Goal: Task Accomplishment & Management: Complete application form

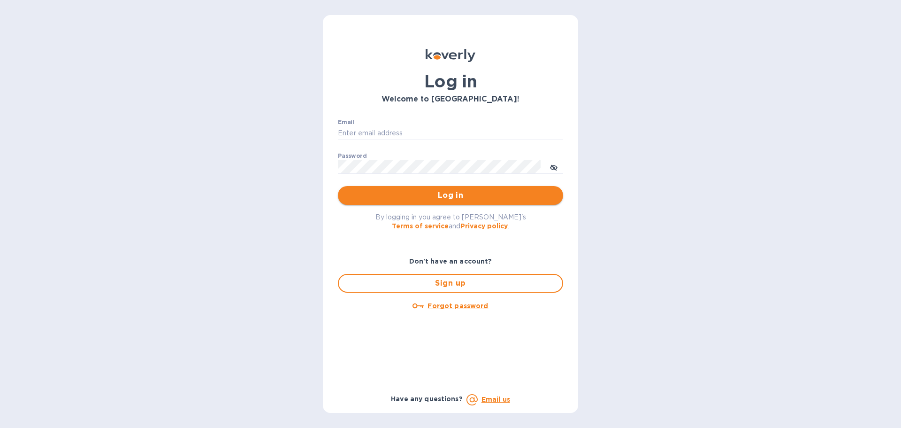
type input "david@elgcorporation.com"
click at [399, 195] on span "Log in" at bounding box center [450, 195] width 210 height 11
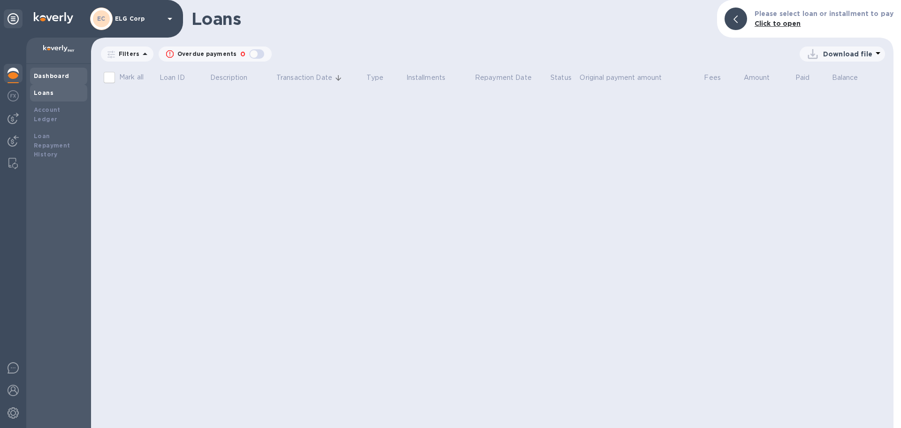
click at [57, 72] on div "Dashboard" at bounding box center [59, 75] width 50 height 9
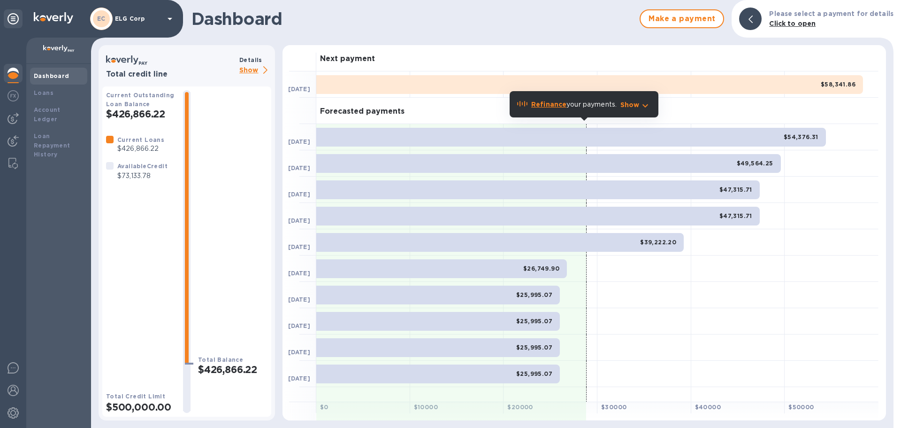
click at [550, 106] on b "Refinance" at bounding box center [548, 104] width 35 height 8
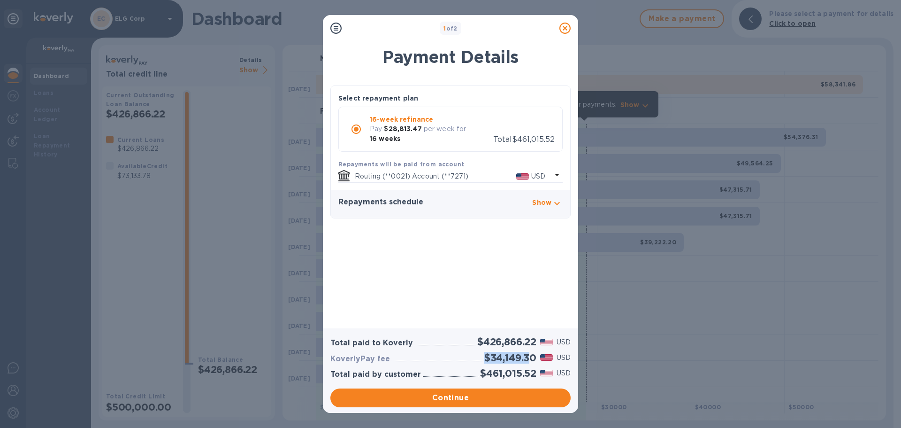
drag, startPoint x: 484, startPoint y: 357, endPoint x: 528, endPoint y: 357, distance: 44.6
click at [528, 357] on h2 "$34,149.30" at bounding box center [510, 358] width 52 height 12
click at [476, 354] on div "KoverlyPay fee $34,149.30 USD" at bounding box center [451, 357] width 244 height 15
click at [566, 29] on icon at bounding box center [565, 28] width 11 height 11
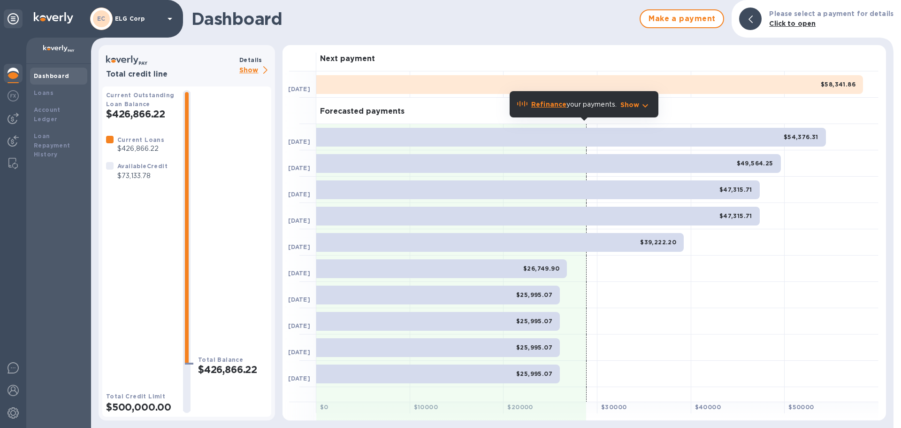
click at [550, 101] on b "Refinance" at bounding box center [548, 104] width 35 height 8
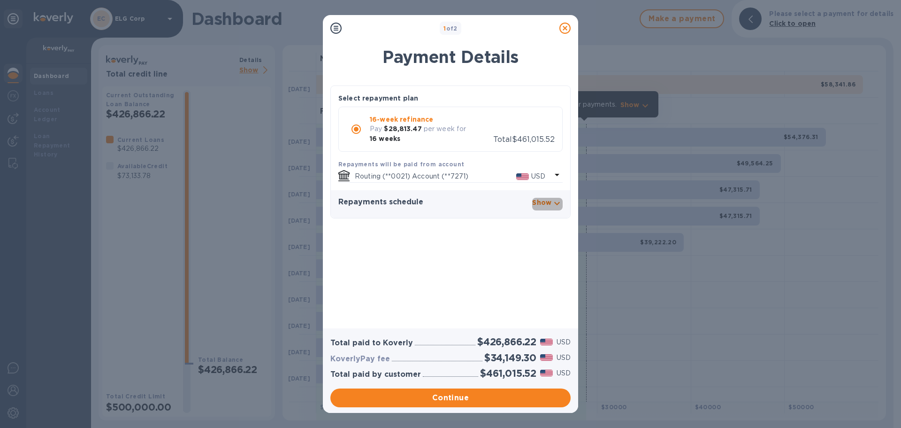
click at [550, 207] on div "Show" at bounding box center [541, 204] width 19 height 13
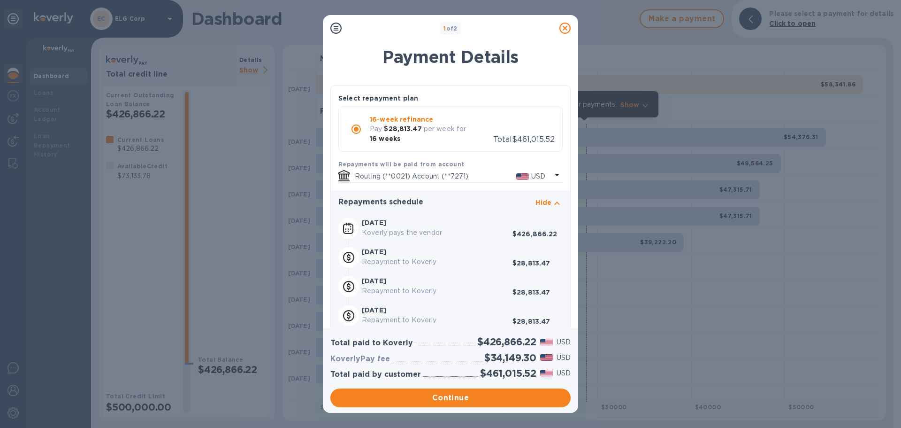
click at [563, 30] on icon at bounding box center [565, 28] width 11 height 11
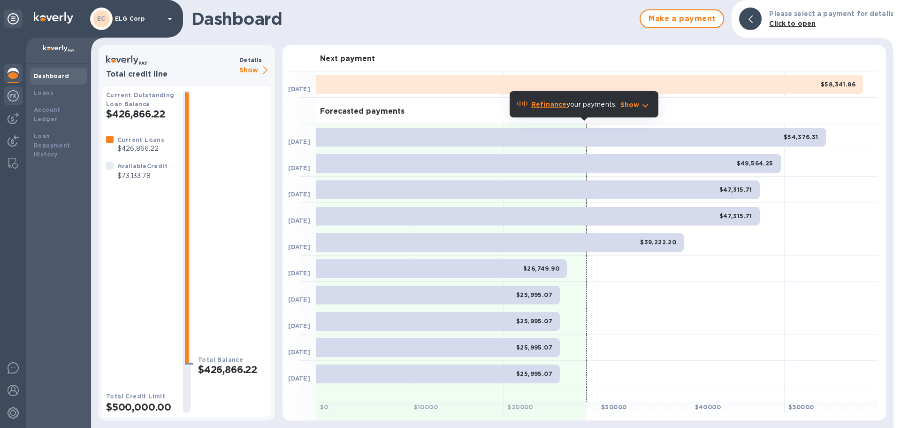
click at [16, 98] on img at bounding box center [13, 95] width 11 height 11
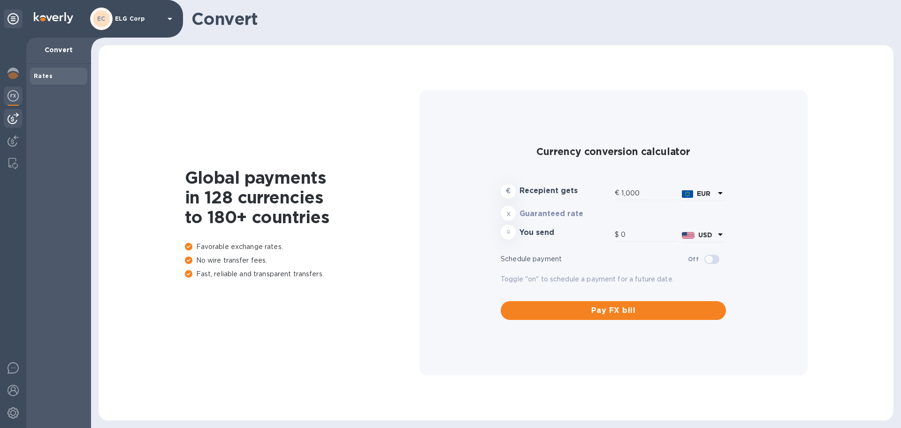
click at [11, 115] on img at bounding box center [13, 118] width 11 height 11
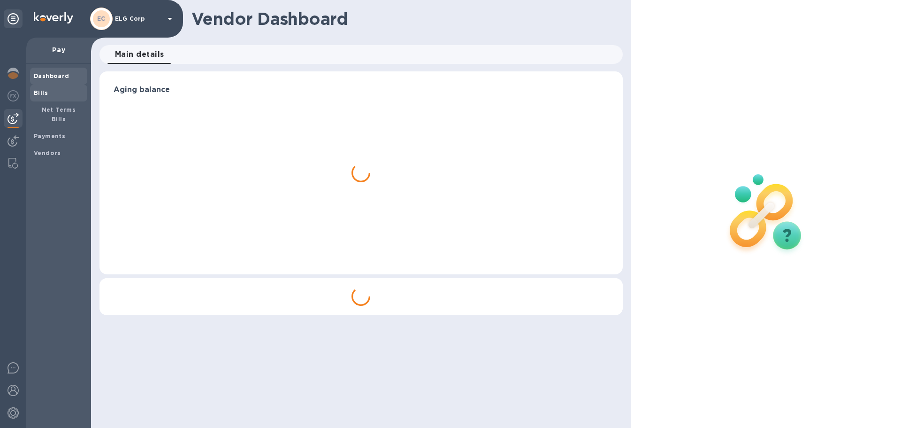
click at [50, 92] on span "Bills" at bounding box center [59, 92] width 50 height 9
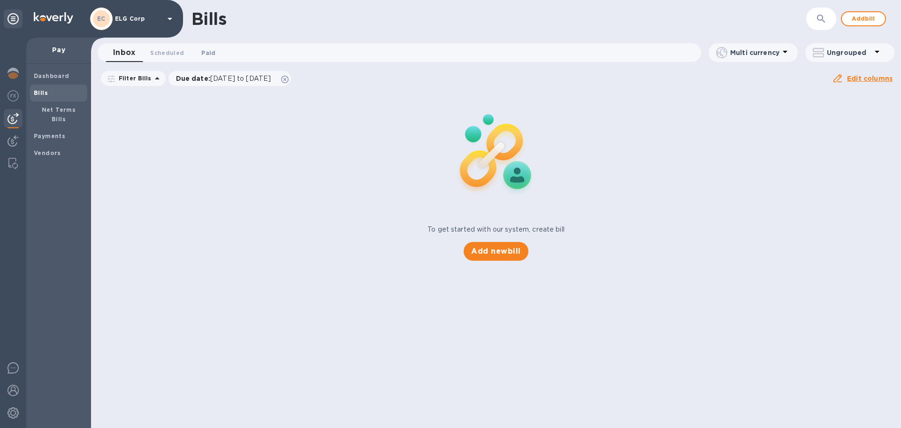
click at [208, 58] on button "Paid 0" at bounding box center [209, 52] width 34 height 19
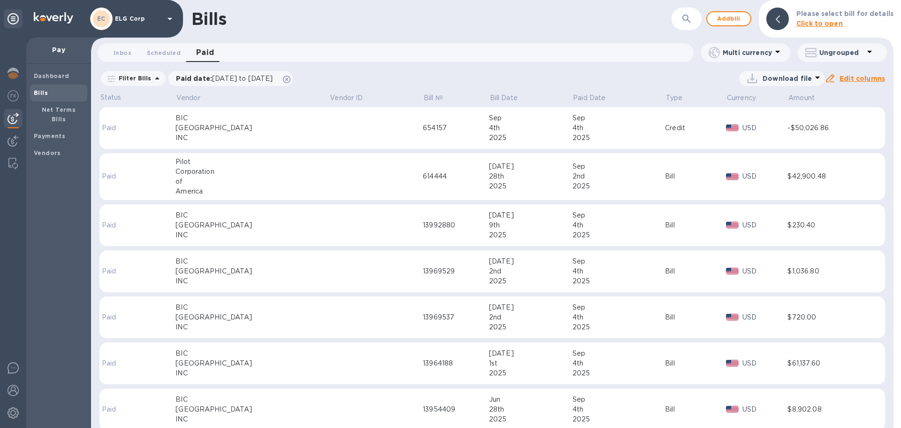
click at [516, 30] on div "Bills ​ Add bill Please select bill for details Click to open" at bounding box center [492, 19] width 803 height 38
click at [231, 80] on span "[DATE] to [DATE]" at bounding box center [242, 79] width 61 height 8
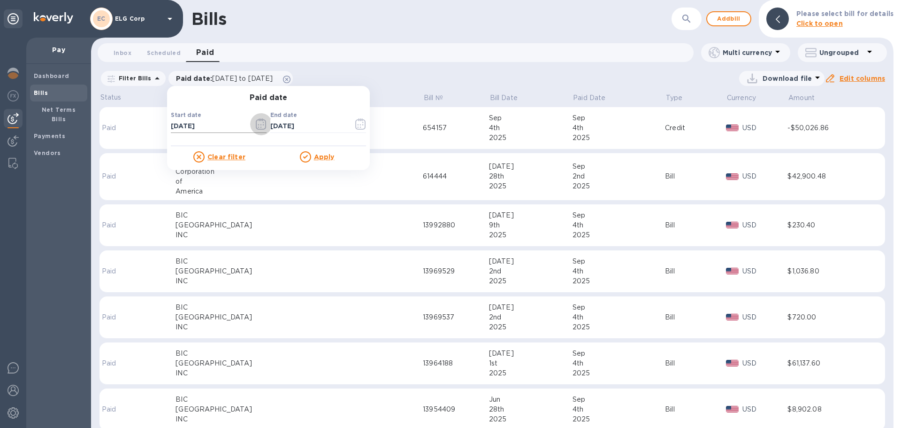
click at [258, 125] on icon "button" at bounding box center [258, 124] width 1 height 1
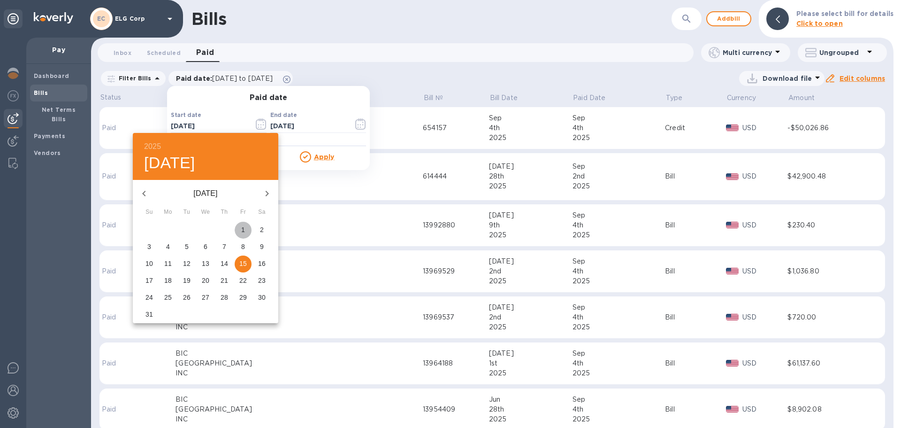
click at [240, 230] on span "1" at bounding box center [243, 229] width 17 height 9
type input "[DATE]"
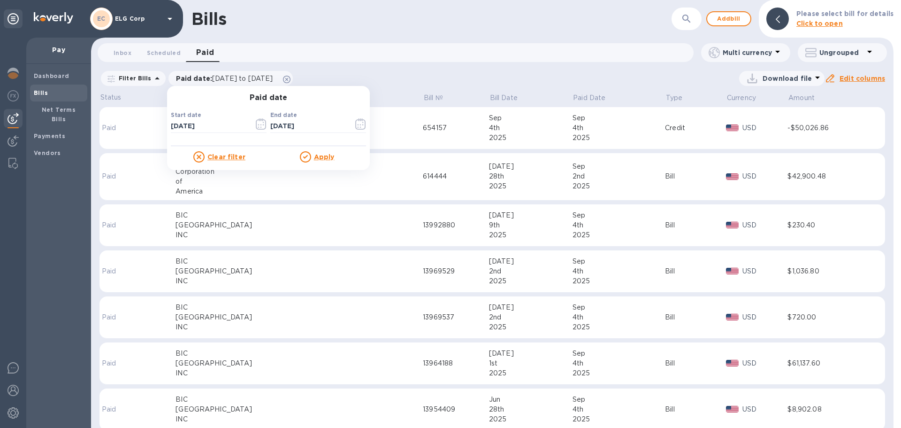
click at [326, 158] on u "Apply" at bounding box center [324, 157] width 21 height 8
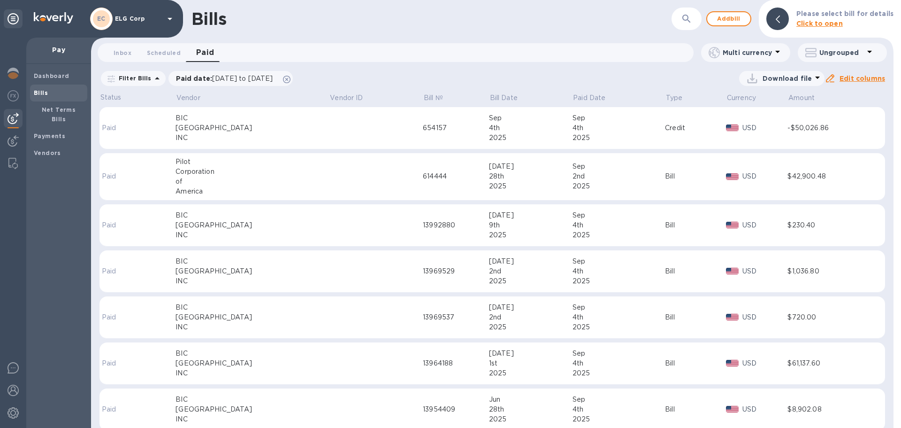
click at [330, 28] on div "Bills" at bounding box center [432, 19] width 480 height 20
click at [218, 76] on span "[DATE] to [DATE]" at bounding box center [242, 79] width 61 height 8
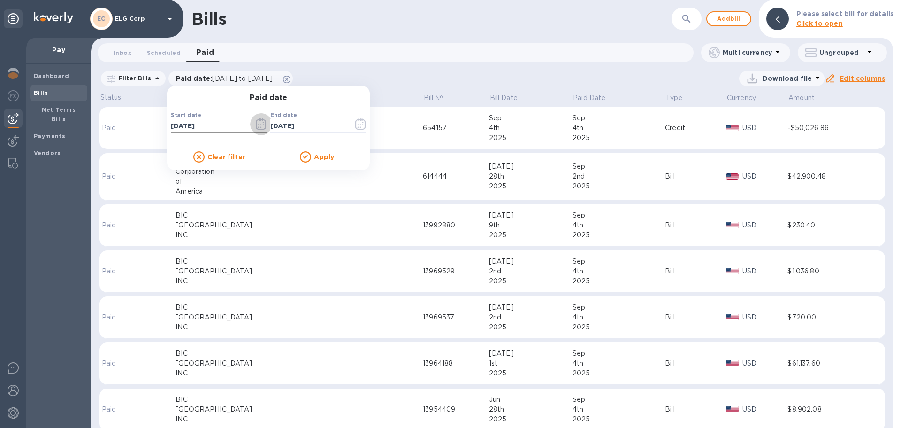
click at [256, 126] on icon "button" at bounding box center [261, 123] width 11 height 11
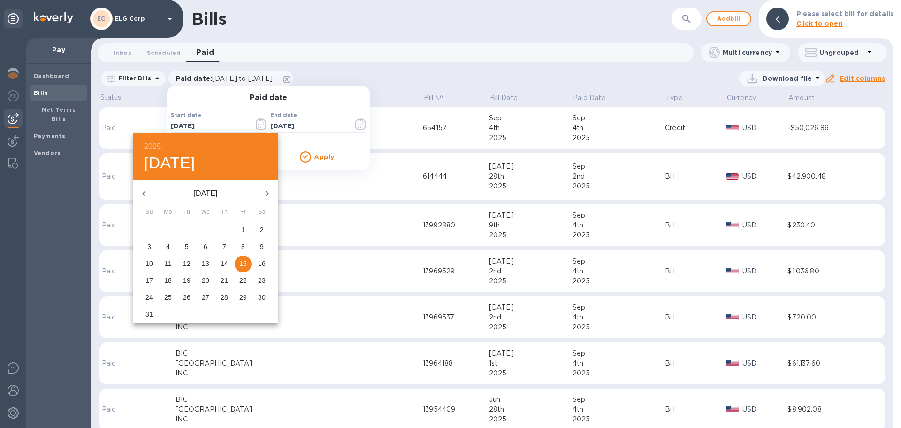
click at [238, 229] on span "1" at bounding box center [243, 229] width 17 height 9
type input "[DATE]"
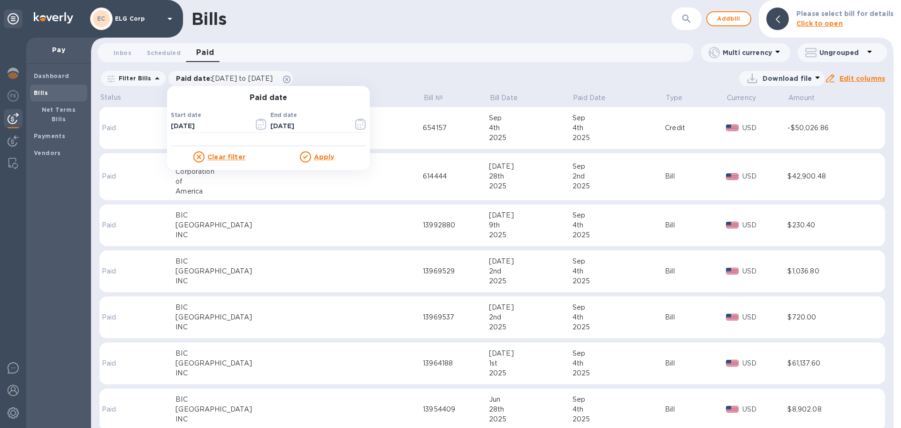
click at [322, 156] on u "Apply" at bounding box center [324, 157] width 21 height 8
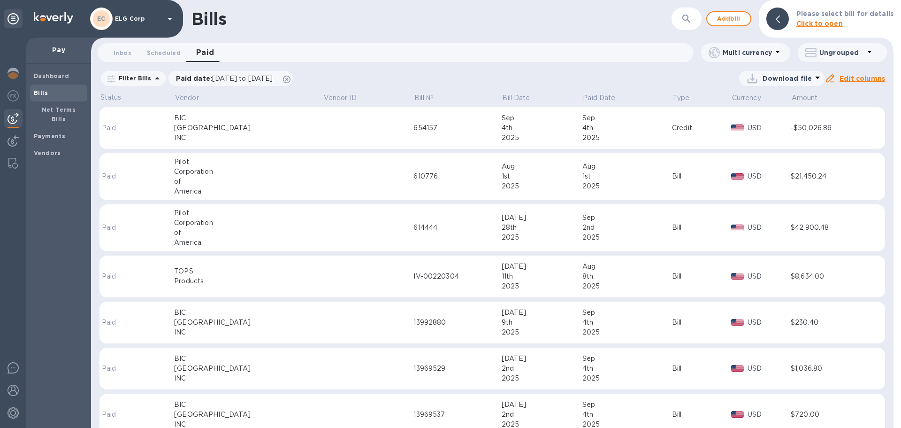
drag, startPoint x: 44, startPoint y: 74, endPoint x: 57, endPoint y: 66, distance: 15.0
click at [44, 74] on b "Dashboard" at bounding box center [52, 75] width 36 height 7
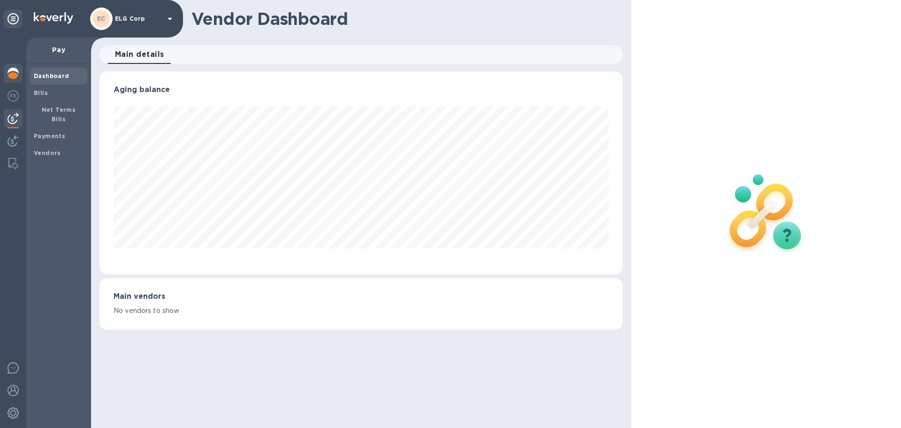
scroll to position [203, 523]
click at [8, 69] on img at bounding box center [13, 73] width 11 height 11
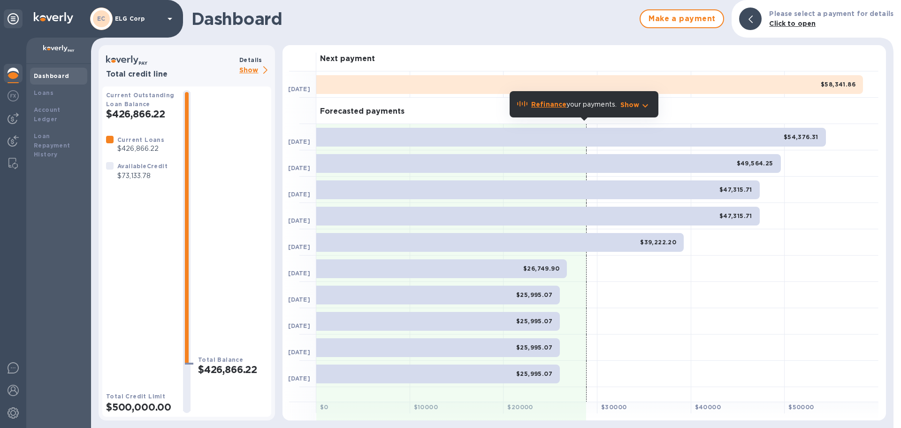
click at [425, 84] on div "$58,341.86" at bounding box center [589, 84] width 547 height 19
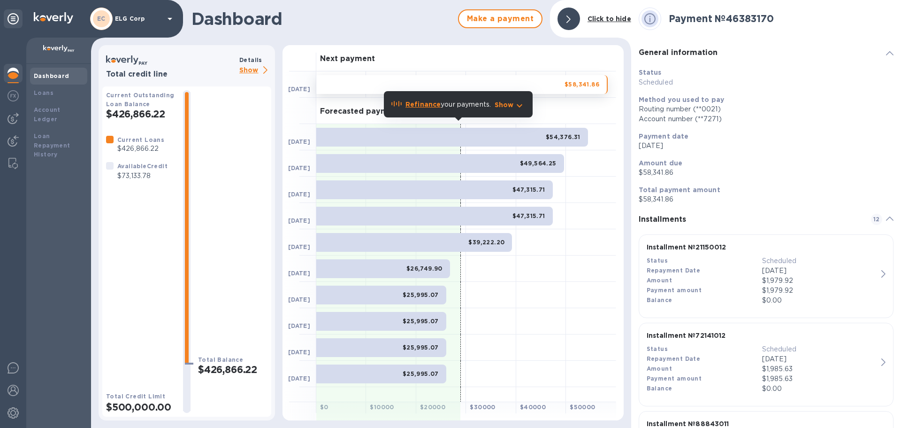
click at [564, 20] on div at bounding box center [569, 19] width 23 height 23
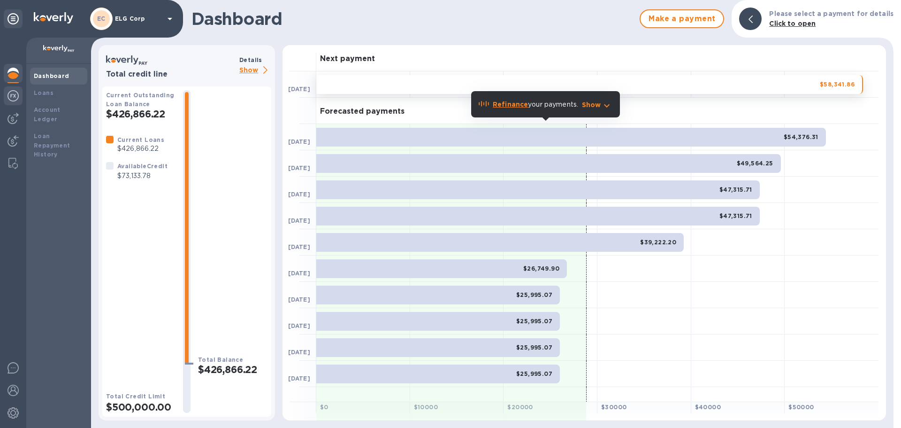
click at [15, 100] on img at bounding box center [13, 95] width 11 height 11
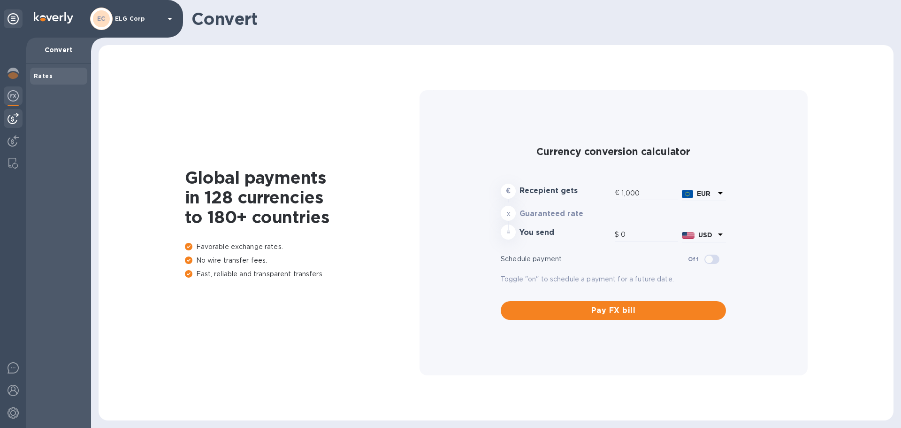
type input "1,183.31"
click at [8, 123] on img at bounding box center [13, 118] width 11 height 11
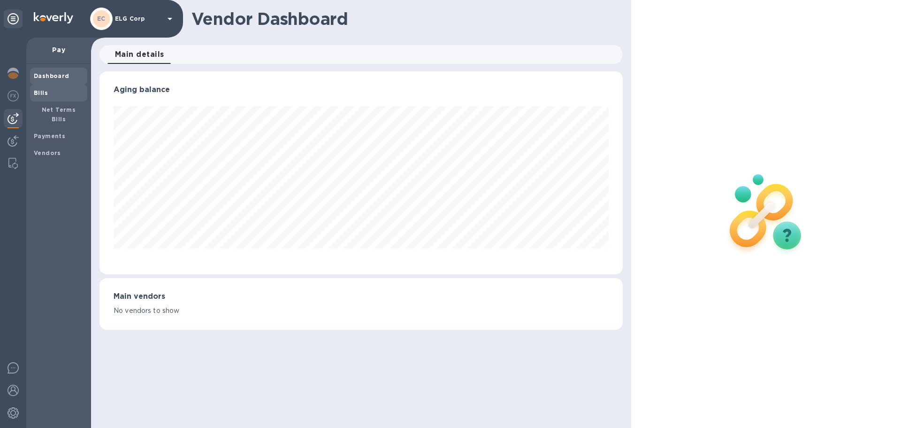
scroll to position [203, 523]
click at [49, 92] on span "Bills" at bounding box center [59, 92] width 50 height 9
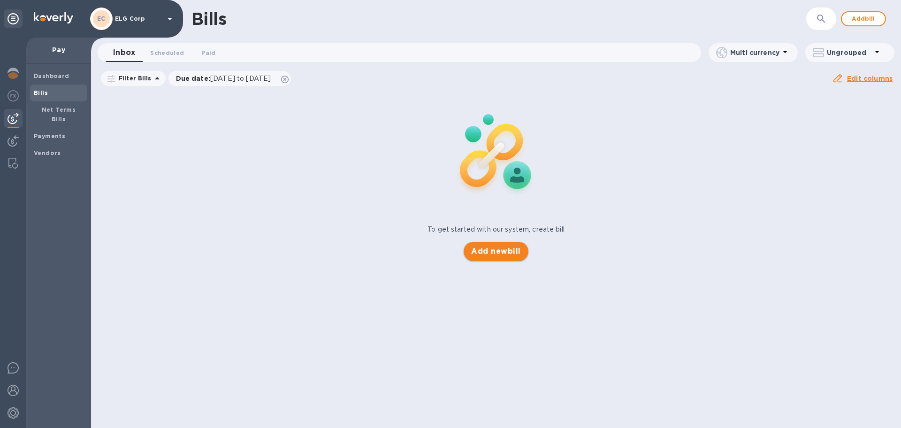
click at [484, 251] on span "Add new bill" at bounding box center [495, 251] width 49 height 11
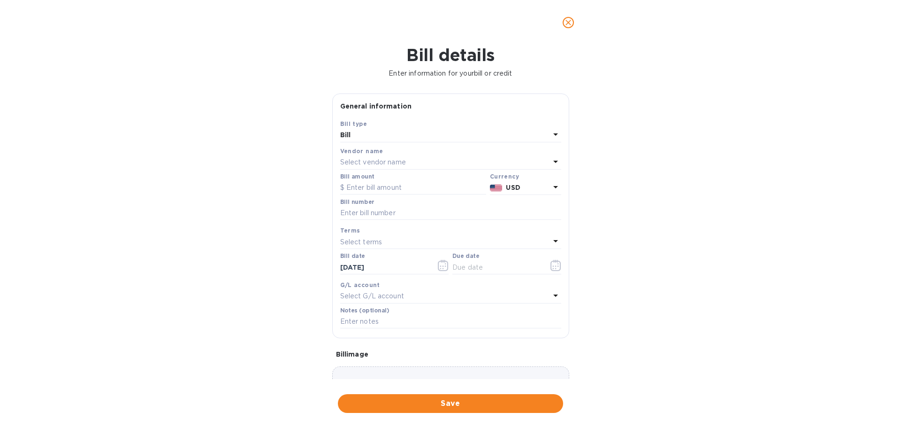
click at [419, 154] on div "Vendor name" at bounding box center [450, 151] width 221 height 10
click at [414, 166] on div "Select vendor name" at bounding box center [445, 162] width 210 height 13
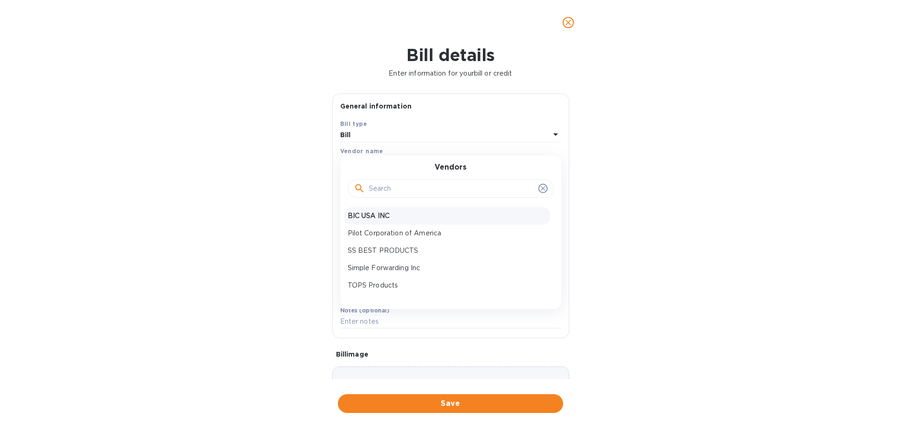
click at [387, 221] on p "BIC USA INC" at bounding box center [447, 216] width 199 height 10
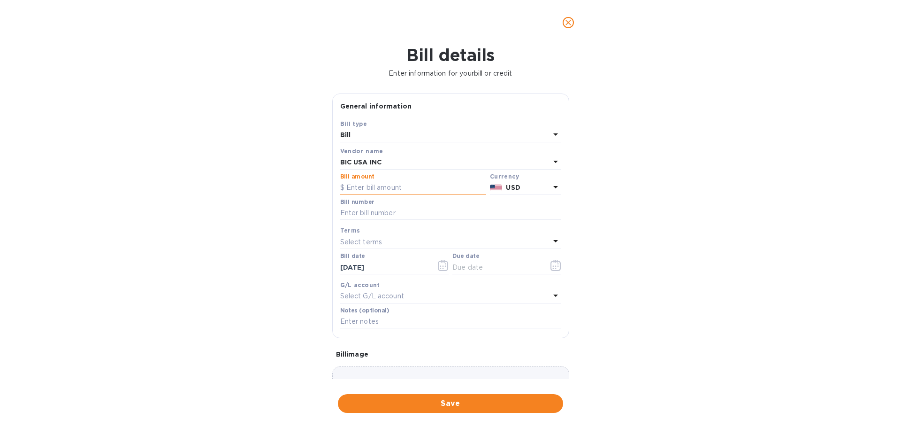
click at [393, 187] on input "text" at bounding box center [413, 188] width 146 height 14
paste input "70,056.00"
type input "70,056.00"
drag, startPoint x: 387, startPoint y: 213, endPoint x: 401, endPoint y: 205, distance: 16.4
click at [387, 213] on input "text" at bounding box center [450, 213] width 221 height 14
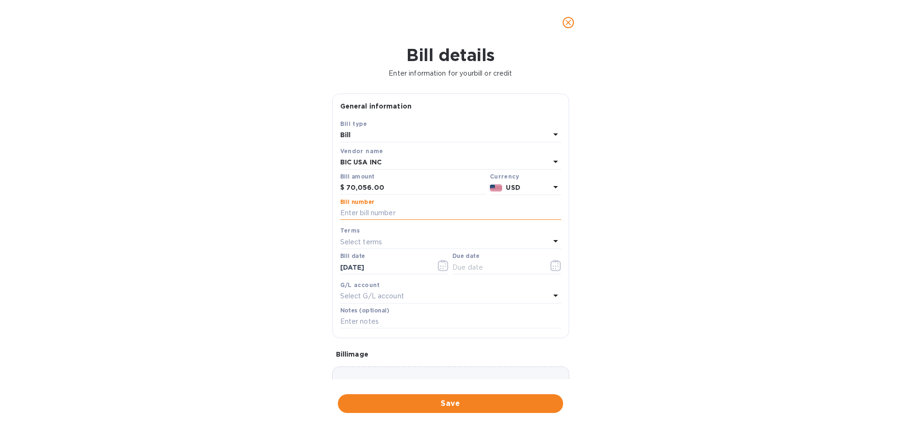
click at [389, 214] on input "text" at bounding box center [450, 213] width 221 height 14
paste input "13951022"
type input "13951022"
click at [355, 245] on p "Select terms" at bounding box center [361, 242] width 42 height 10
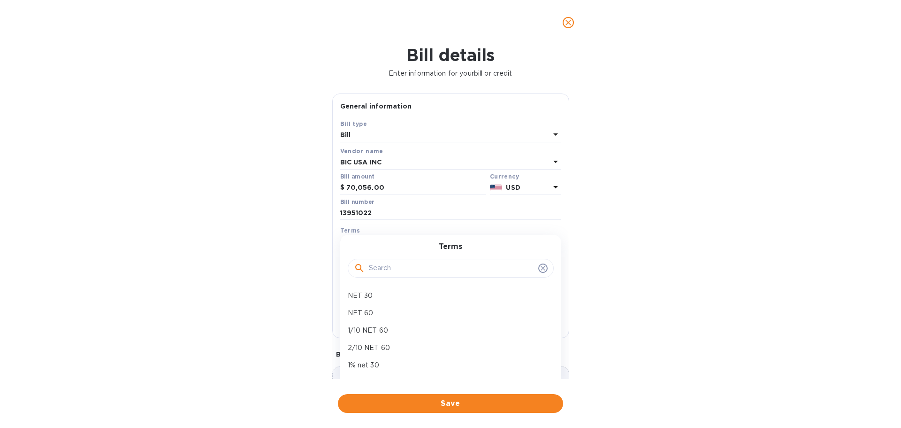
click at [362, 224] on div "Terms Select terms Terms NET 30 NET 60 1/10 NET 60 2/10 NET 60 1% net 30 2% Net…" at bounding box center [450, 236] width 225 height 27
click at [438, 267] on icon "button" at bounding box center [443, 265] width 11 height 11
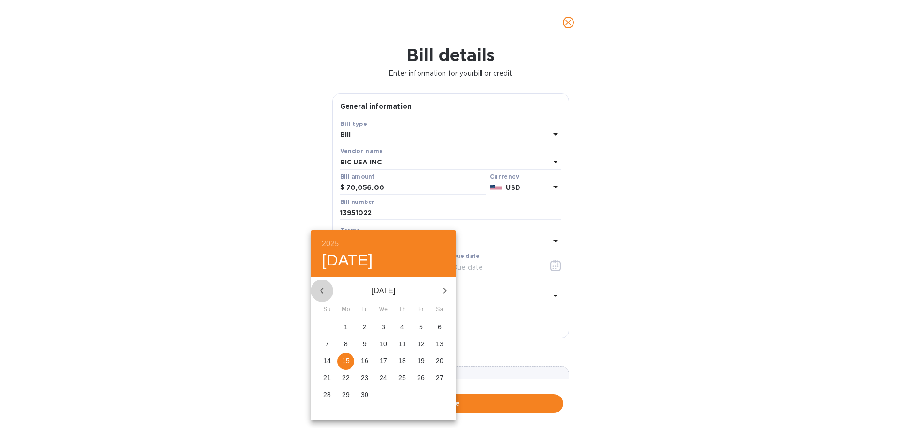
click at [315, 291] on button "button" at bounding box center [322, 290] width 23 height 23
click at [438, 289] on button "button" at bounding box center [445, 290] width 23 height 23
click at [326, 288] on button "button" at bounding box center [322, 290] width 23 height 23
click at [319, 289] on icon "button" at bounding box center [321, 290] width 11 height 11
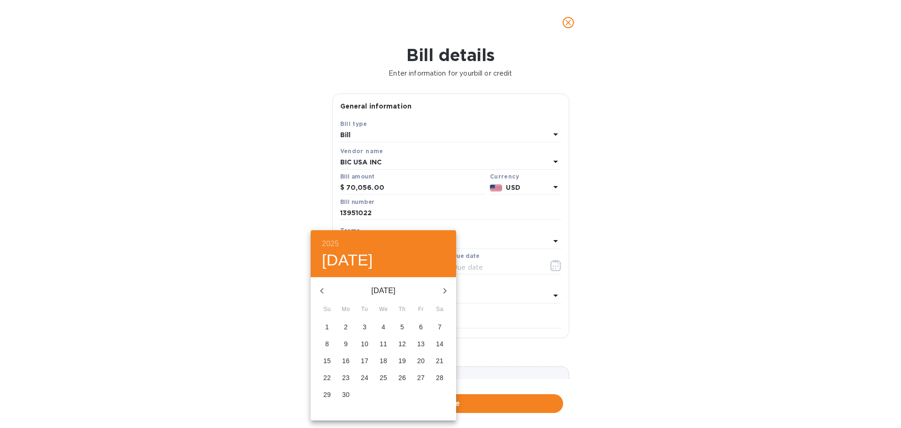
click at [400, 377] on p "26" at bounding box center [403, 377] width 8 height 9
type input "[DATE]"
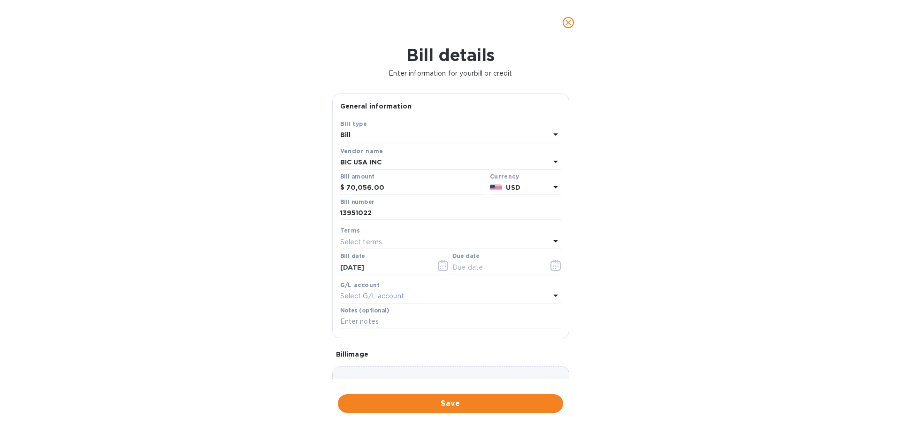
click at [364, 242] on p "Select terms" at bounding box center [361, 242] width 42 height 10
click at [384, 310] on p "NET 60" at bounding box center [447, 313] width 199 height 10
type input "[DATE]"
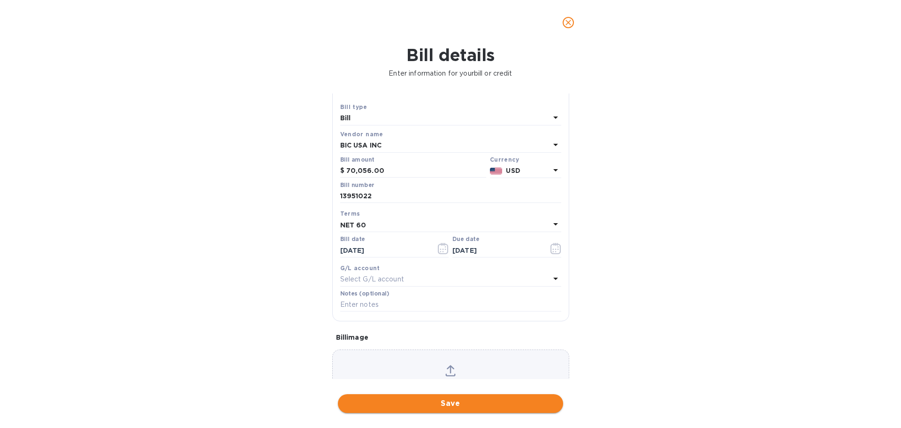
scroll to position [47, 0]
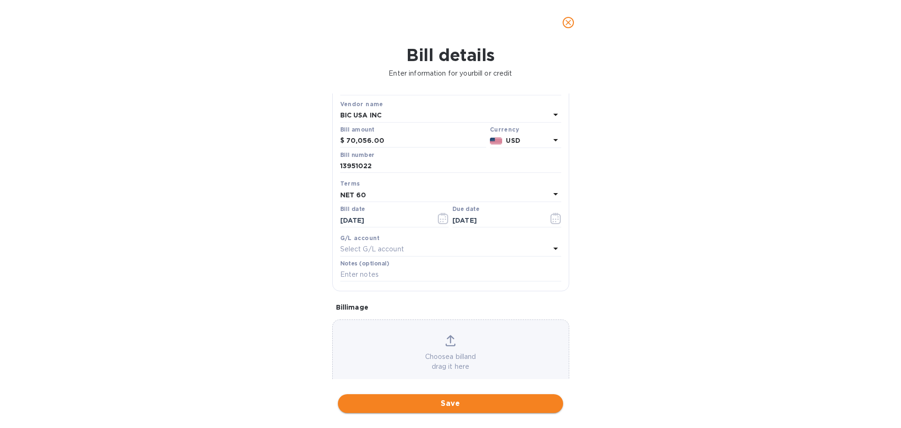
click at [420, 397] on button "Save" at bounding box center [450, 403] width 225 height 19
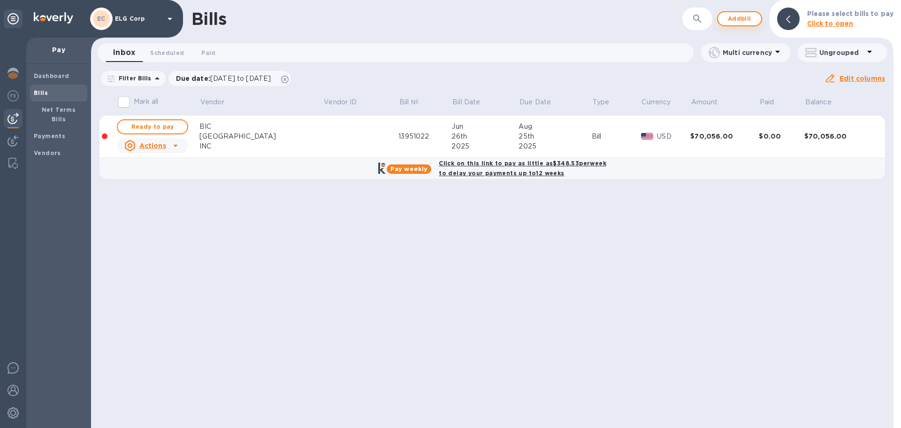
click at [744, 23] on span "Add bill" at bounding box center [740, 18] width 28 height 11
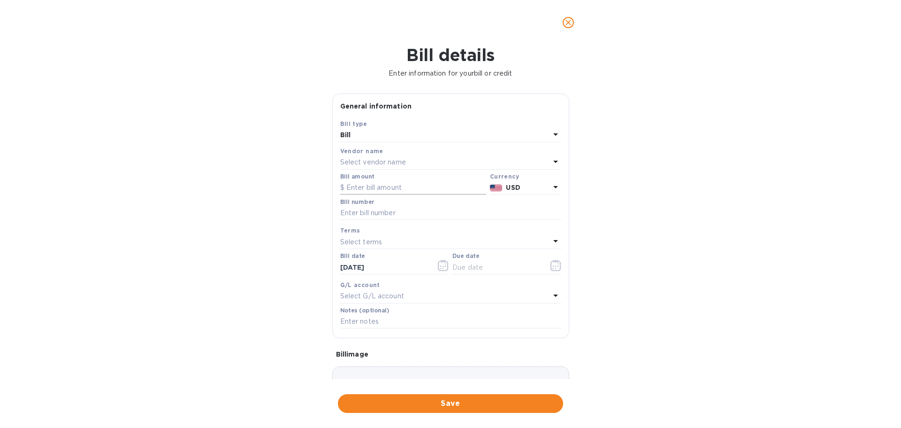
click at [388, 185] on input "text" at bounding box center [413, 188] width 146 height 14
paste input "112.80"
type input "112.80"
click at [380, 210] on input "text" at bounding box center [450, 213] width 221 height 14
paste input "14126063"
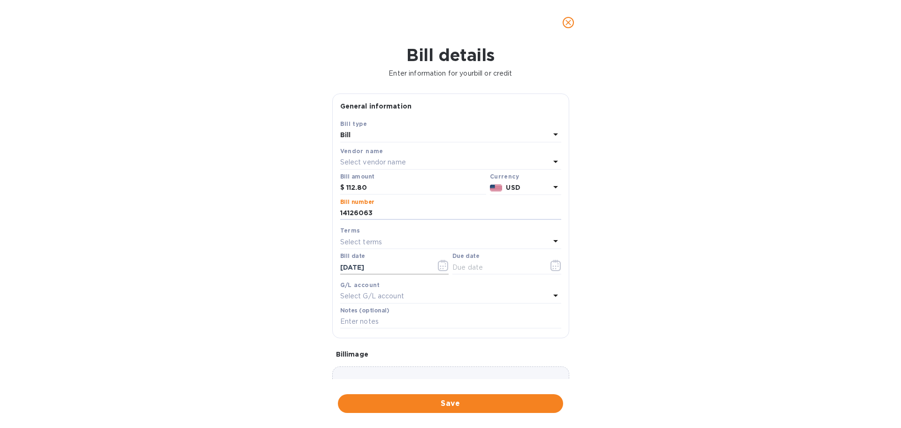
type input "14126063"
click at [438, 267] on icon "button" at bounding box center [443, 265] width 11 height 11
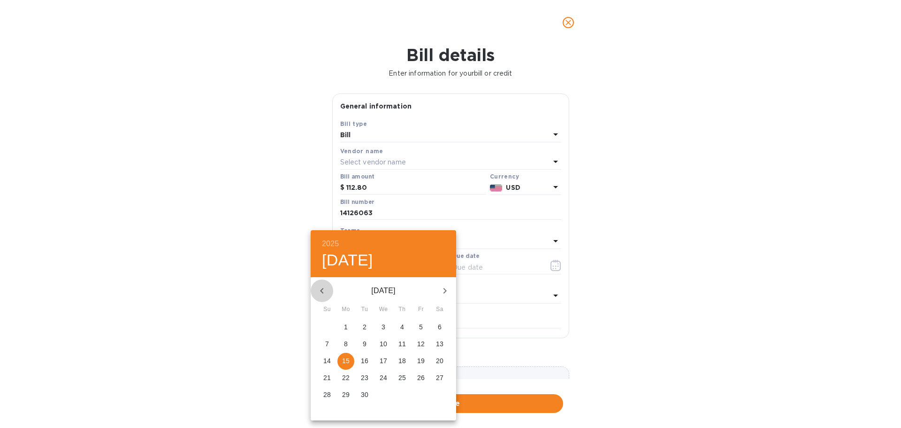
click at [315, 289] on button "button" at bounding box center [322, 290] width 23 height 23
click at [345, 344] on p "7" at bounding box center [346, 343] width 4 height 9
type input "[DATE]"
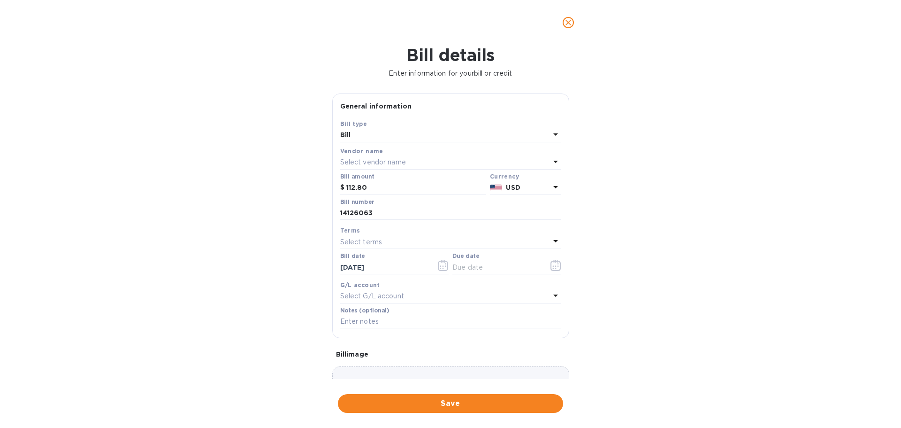
click at [386, 238] on div "Select terms" at bounding box center [445, 241] width 210 height 13
click at [376, 315] on p "NET 60" at bounding box center [447, 313] width 199 height 10
type input "[DATE]"
click at [446, 409] on button "Save" at bounding box center [450, 403] width 225 height 19
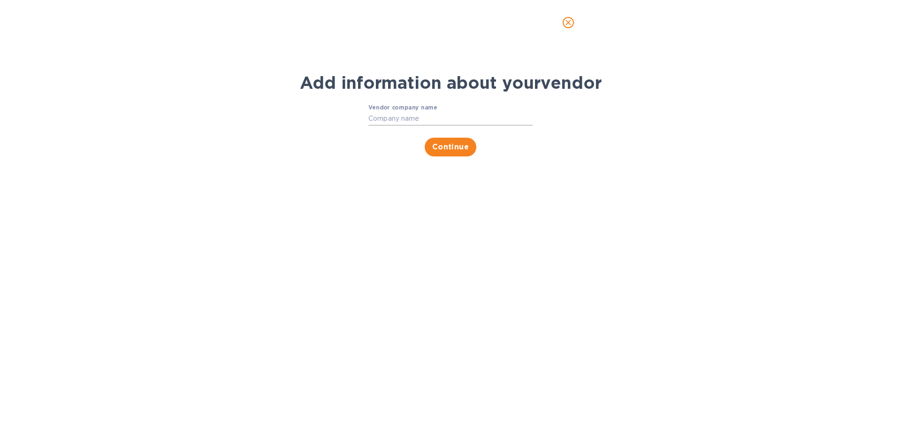
click at [395, 118] on input "Vendor company name" at bounding box center [450, 119] width 164 height 14
click at [414, 119] on input "Vendor company name" at bounding box center [450, 119] width 164 height 14
type input "N"
type input "BIC"
click at [453, 148] on span "Continue" at bounding box center [450, 146] width 37 height 11
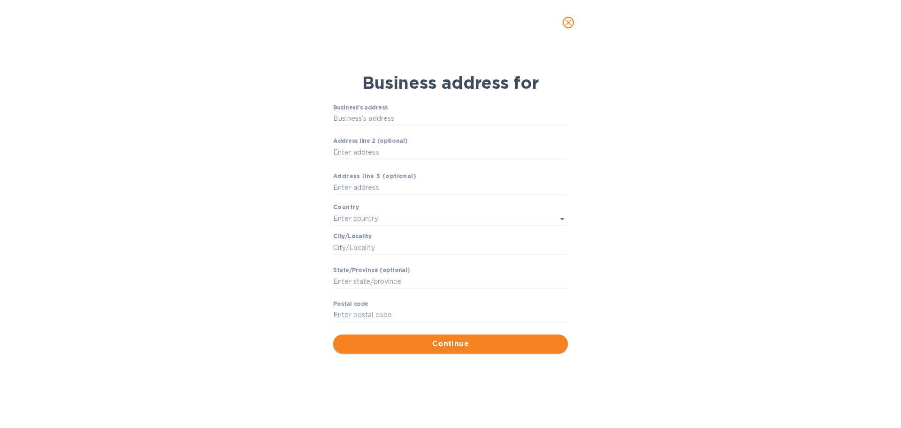
click at [431, 343] on span "Continue" at bounding box center [451, 343] width 220 height 11
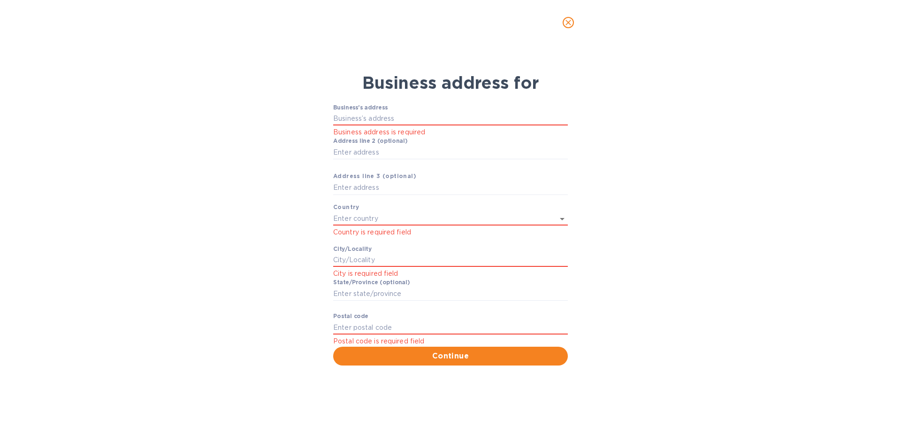
click at [568, 19] on icon "close" at bounding box center [568, 22] width 9 height 9
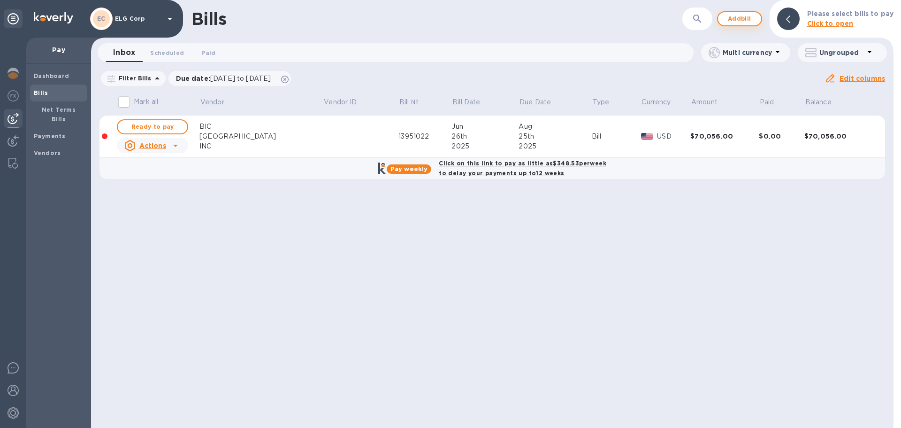
click at [745, 23] on span "Add bill" at bounding box center [740, 18] width 28 height 11
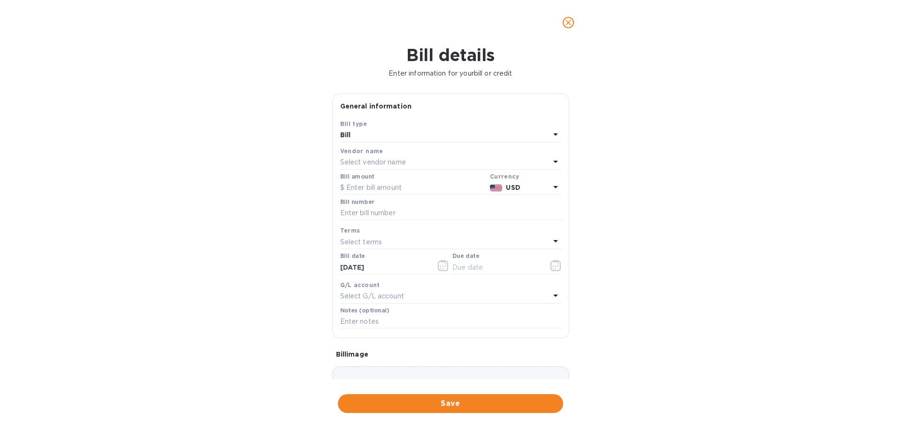
click at [361, 160] on p "Select vendor name" at bounding box center [373, 162] width 66 height 10
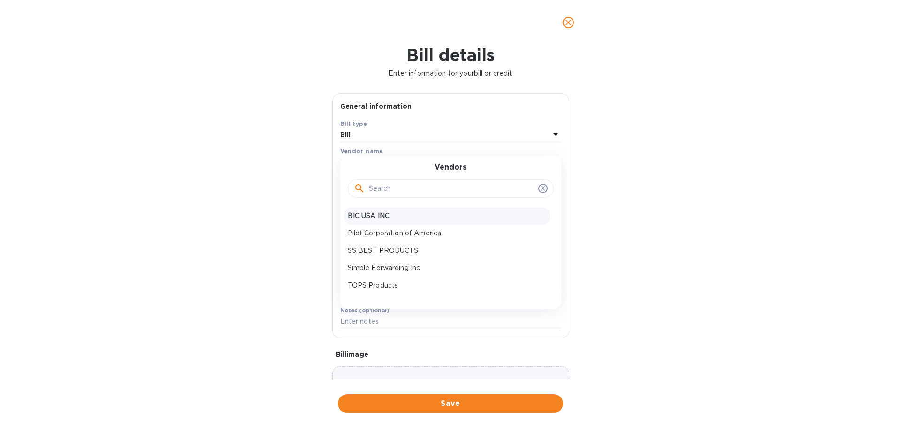
click at [378, 215] on p "BIC USA INC" at bounding box center [447, 216] width 199 height 10
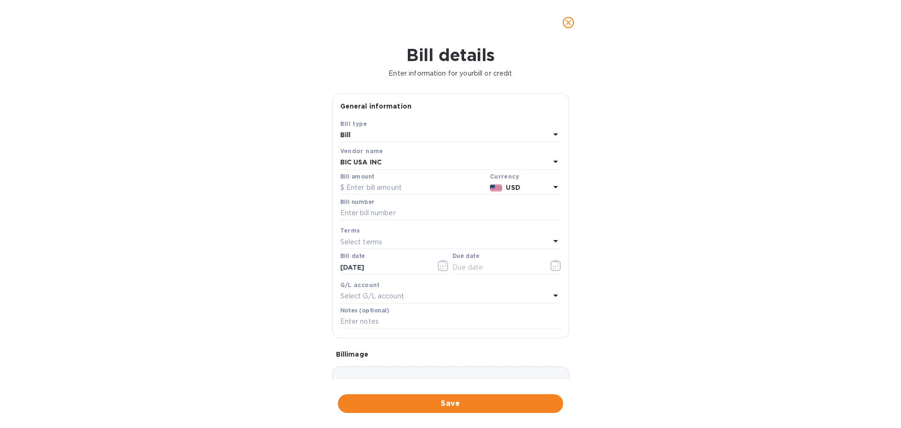
click at [362, 179] on label "Bill amount" at bounding box center [357, 177] width 34 height 6
click at [366, 188] on input "text" at bounding box center [413, 188] width 146 height 14
paste input "14,126,063"
type input "14,126,063"
click at [387, 219] on input "text" at bounding box center [450, 213] width 221 height 14
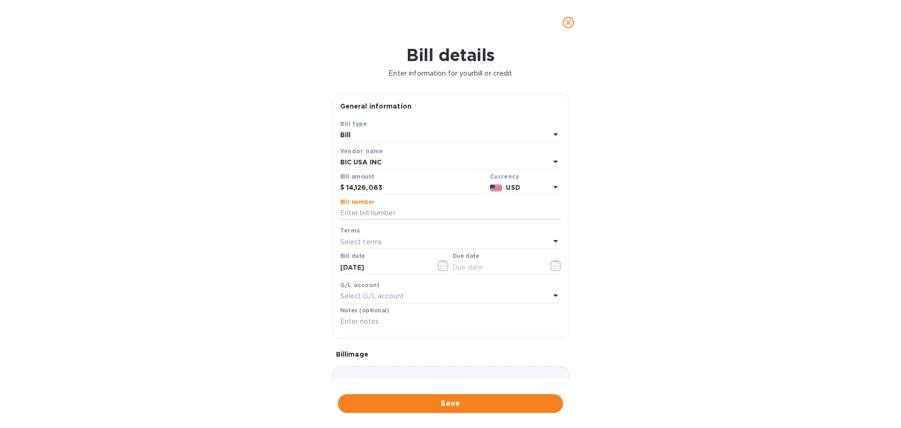
paste input "14126063"
type input "14126063"
drag, startPoint x: 395, startPoint y: 190, endPoint x: 296, endPoint y: 188, distance: 98.6
click at [296, 188] on div "Bill details Enter information for your bill or credit General information Save…" at bounding box center [450, 236] width 901 height 383
click at [361, 184] on input "text" at bounding box center [413, 188] width 146 height 14
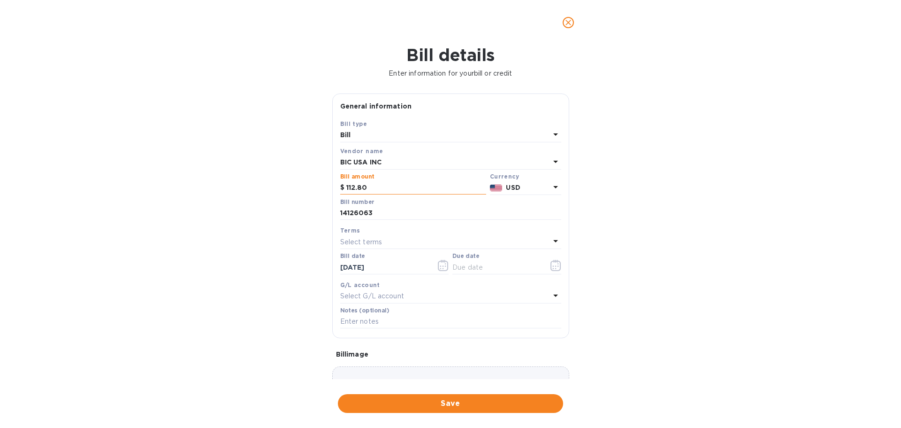
type input "112.80"
click at [382, 237] on div "Select terms" at bounding box center [445, 241] width 210 height 13
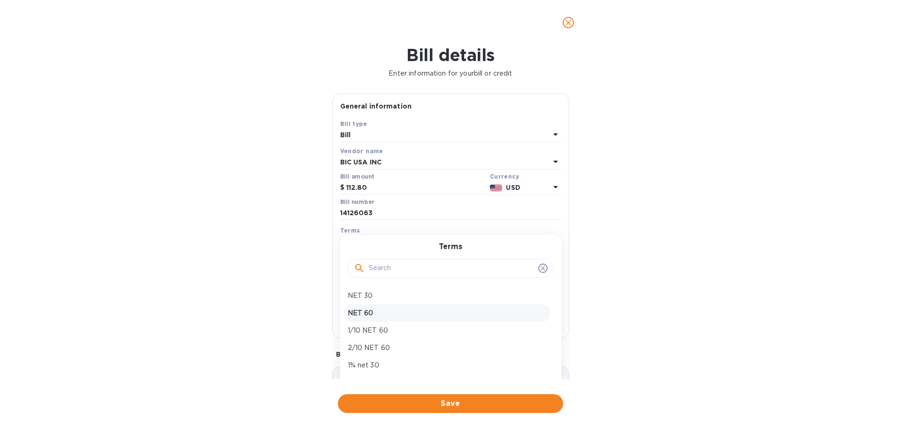
click at [383, 315] on p "NET 60" at bounding box center [447, 313] width 199 height 10
type input "[DATE]"
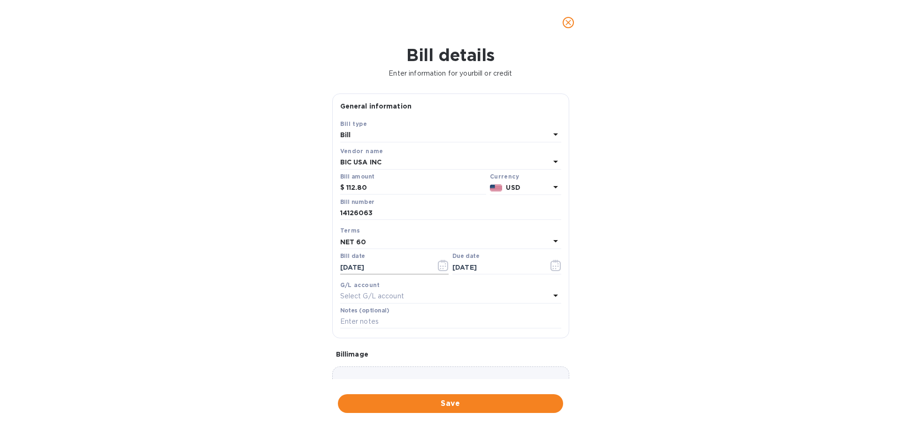
click at [438, 267] on icon "button" at bounding box center [443, 265] width 11 height 11
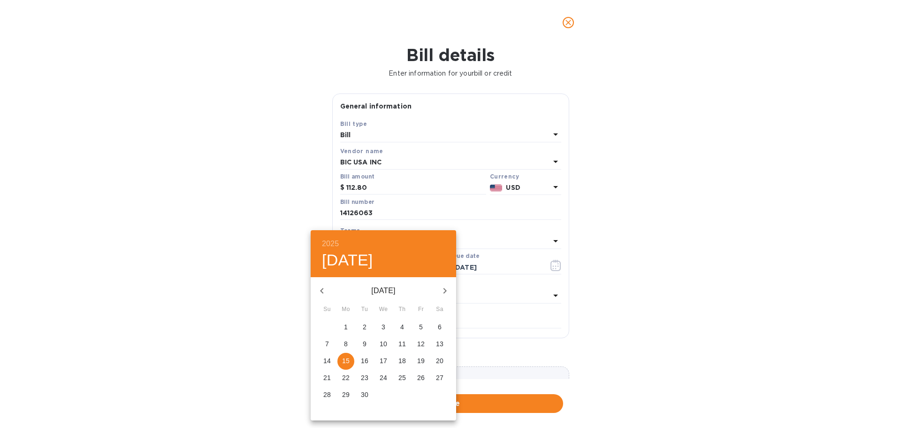
click at [315, 290] on button "button" at bounding box center [322, 290] width 23 height 23
click at [382, 341] on p "9" at bounding box center [384, 343] width 4 height 9
type input "[DATE]"
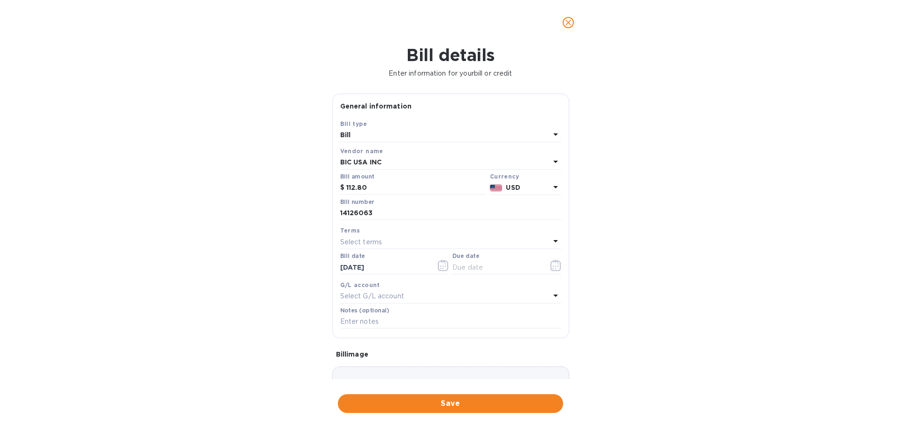
click at [382, 239] on div "Select terms" at bounding box center [445, 241] width 210 height 13
click at [379, 315] on p "NET 60" at bounding box center [447, 313] width 199 height 10
type input "[DATE]"
click at [463, 401] on span "Save" at bounding box center [450, 403] width 210 height 11
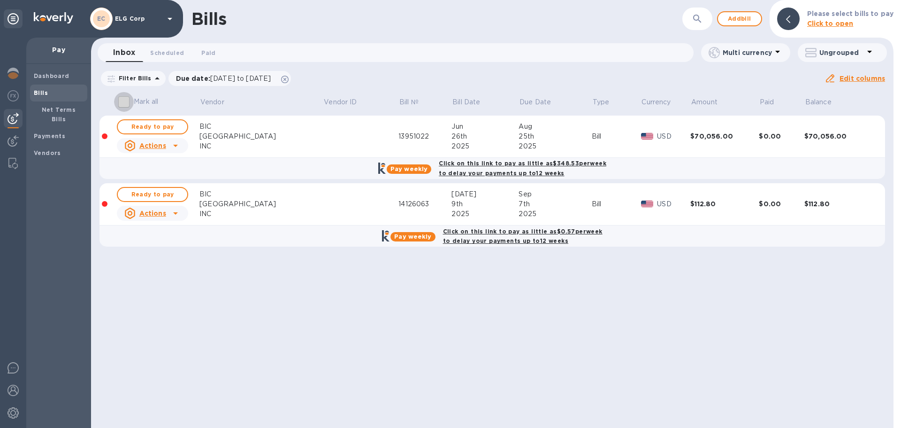
click at [125, 99] on input "Mark all" at bounding box center [124, 102] width 20 height 20
checkbox input "true"
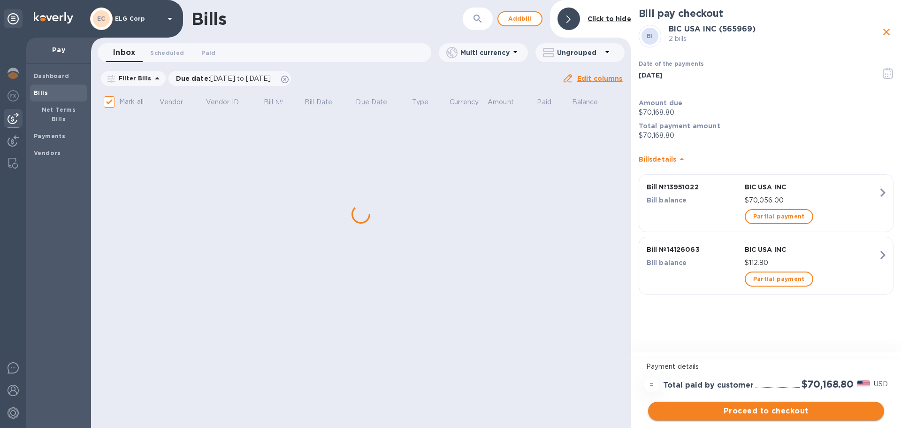
click at [766, 409] on span "Proceed to checkout" at bounding box center [766, 410] width 221 height 11
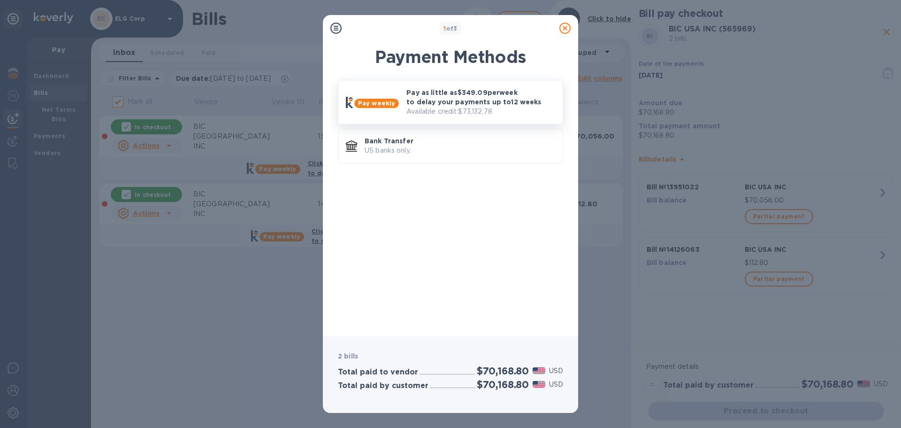
click at [512, 104] on p "Pay as little as $349.09 per week to delay your payments up to 12 weeks" at bounding box center [481, 97] width 149 height 19
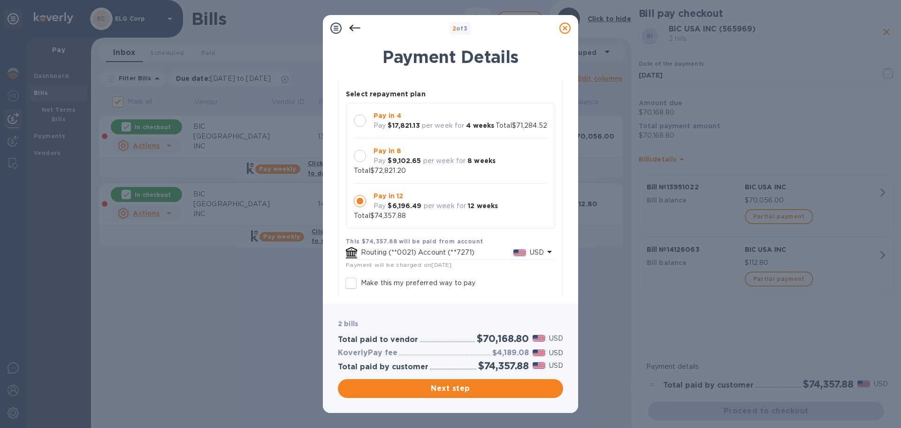
scroll to position [132, 0]
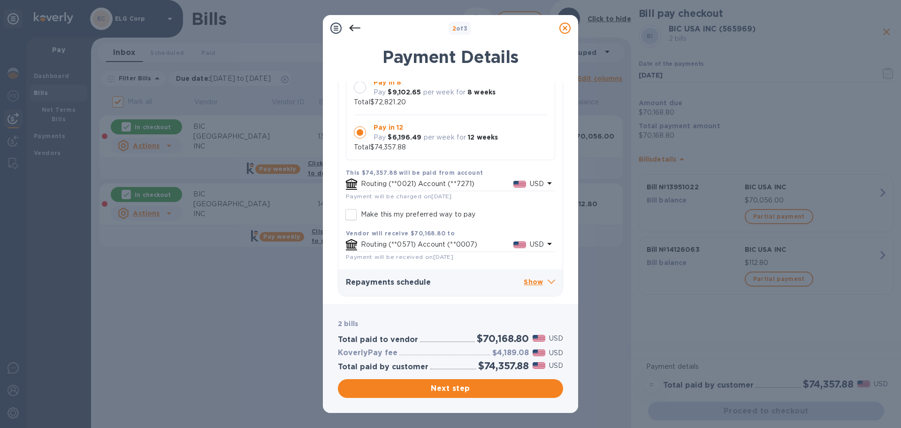
click at [469, 372] on div "Total paid by customer $74,357.88 USD" at bounding box center [450, 365] width 229 height 15
click at [456, 385] on span "Next step" at bounding box center [450, 388] width 210 height 11
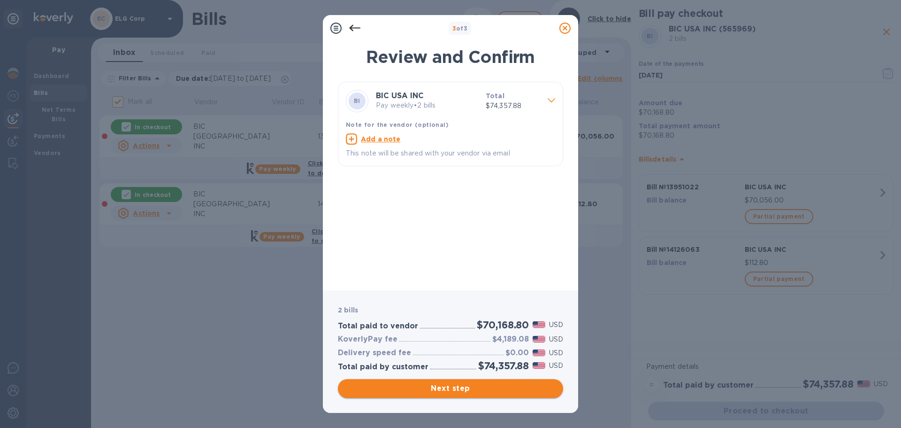
click at [451, 391] on span "Next step" at bounding box center [450, 388] width 210 height 11
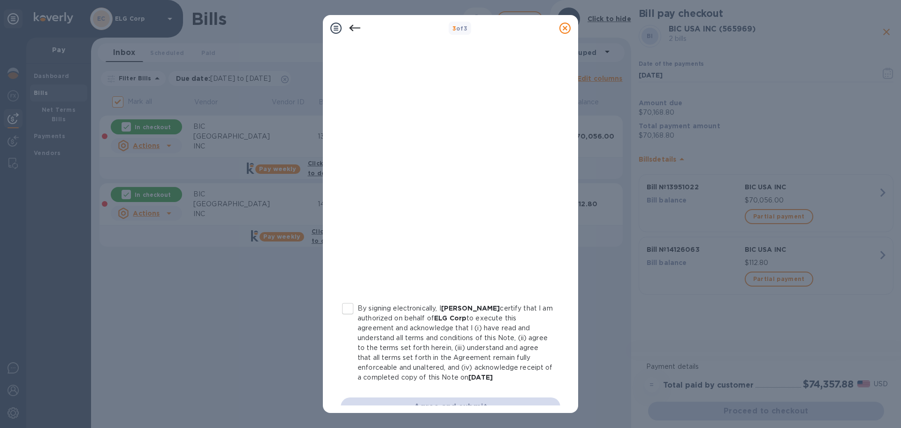
scroll to position [97, 0]
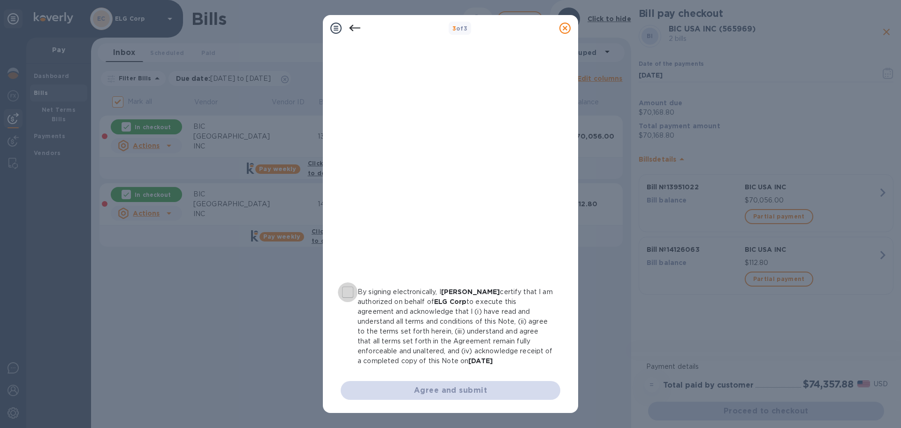
click at [352, 295] on input "By signing electronically, I [PERSON_NAME] certify that I am authorized on beha…" at bounding box center [348, 292] width 20 height 20
checkbox input "true"
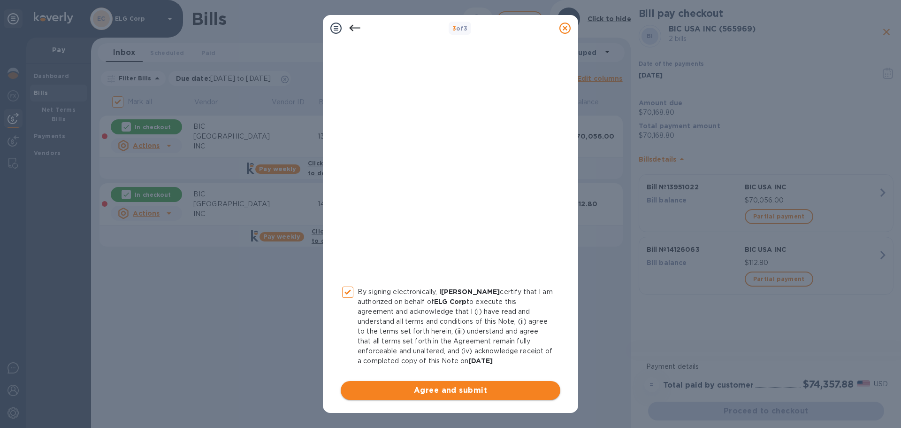
click at [455, 388] on span "Agree and submit" at bounding box center [450, 389] width 205 height 11
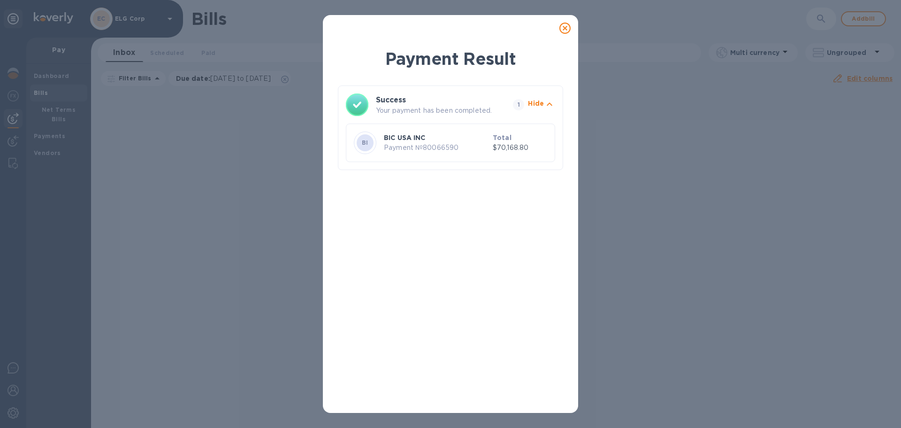
click at [564, 29] on icon at bounding box center [565, 28] width 11 height 11
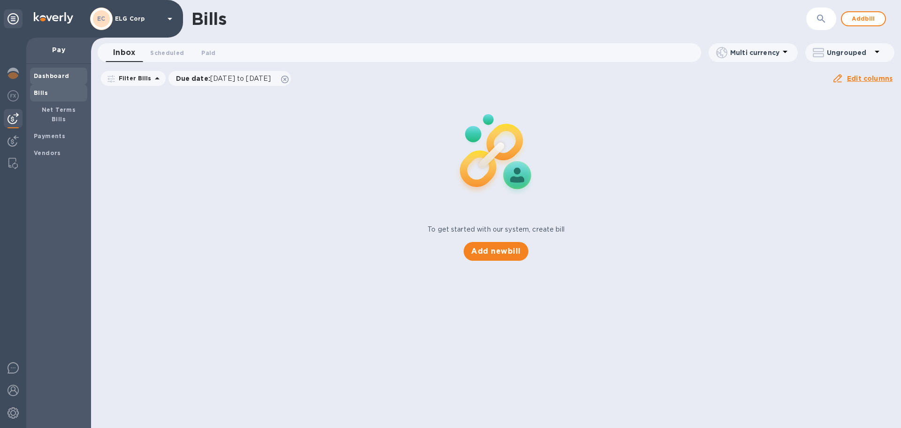
click at [59, 73] on b "Dashboard" at bounding box center [52, 75] width 36 height 7
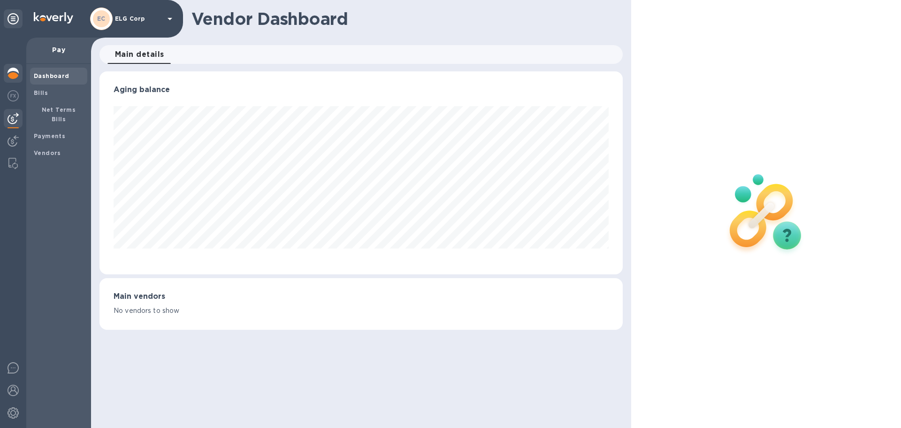
scroll to position [203, 523]
click at [13, 76] on img at bounding box center [13, 73] width 11 height 11
